Goal: Task Accomplishment & Management: Use online tool/utility

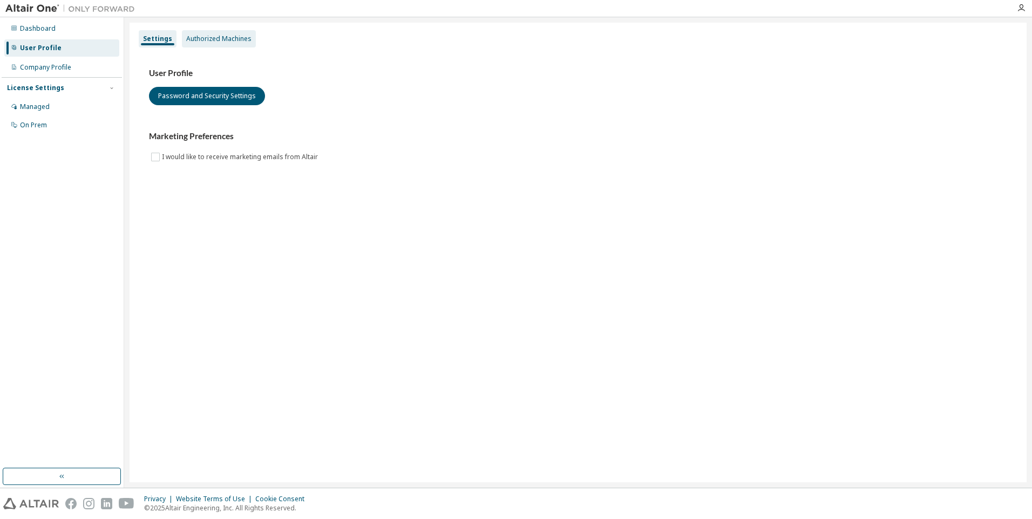
click at [229, 42] on div "Authorized Machines" at bounding box center [218, 39] width 65 height 9
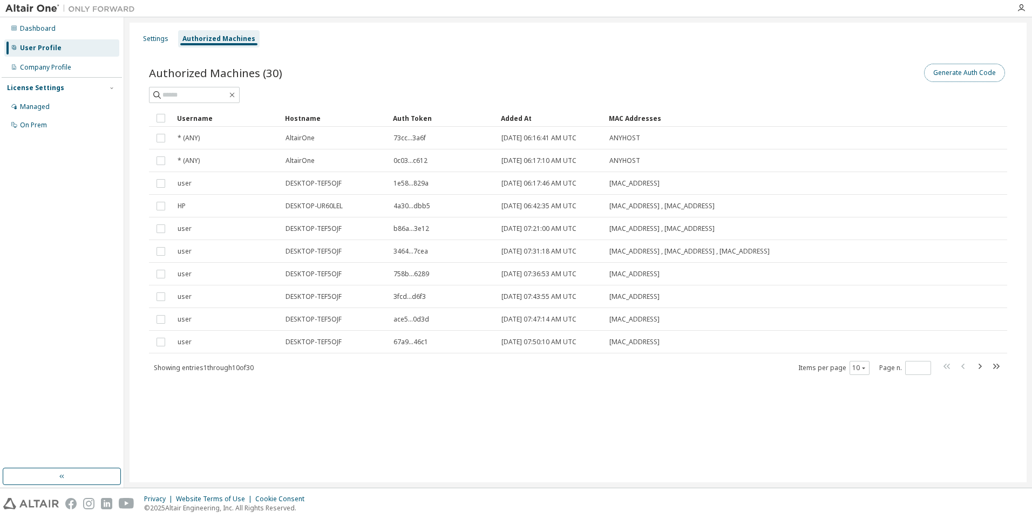
click at [968, 72] on button "Generate Auth Code" at bounding box center [964, 73] width 81 height 18
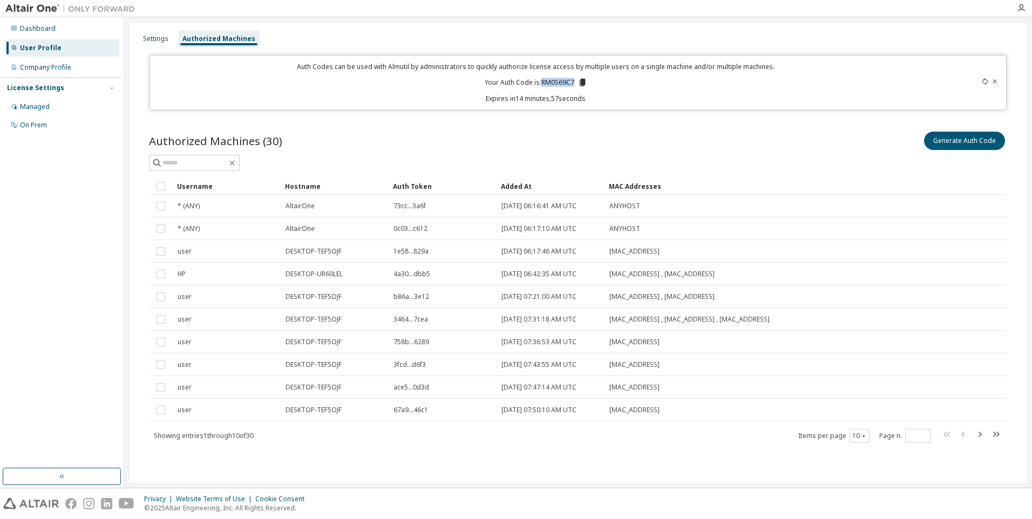
drag, startPoint x: 543, startPoint y: 84, endPoint x: 574, endPoint y: 84, distance: 30.8
click at [574, 84] on p "Your Auth Code is: RM0S69C7" at bounding box center [536, 83] width 103 height 10
copy p "RM0S69C7"
click at [1024, 10] on icon "button" at bounding box center [1021, 8] width 9 height 9
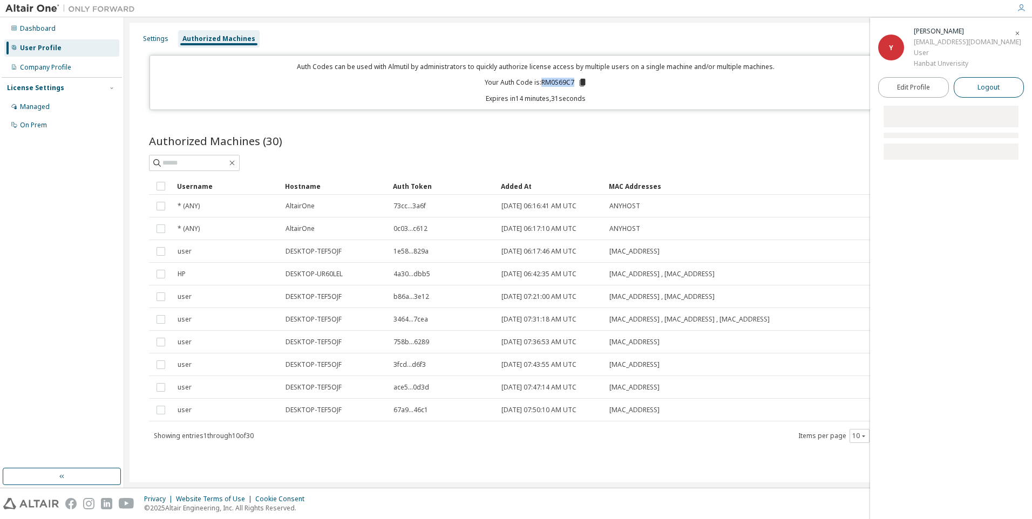
click at [1004, 90] on button "Logout" at bounding box center [988, 87] width 71 height 21
